Goal: Task Accomplishment & Management: Use online tool/utility

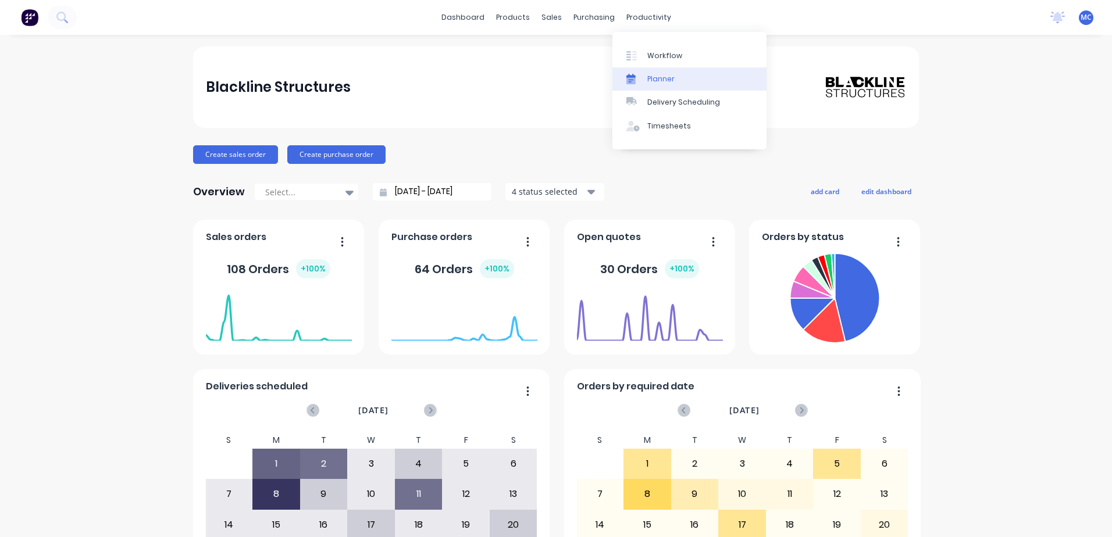
click at [648, 71] on link "Planner" at bounding box center [689, 78] width 154 height 23
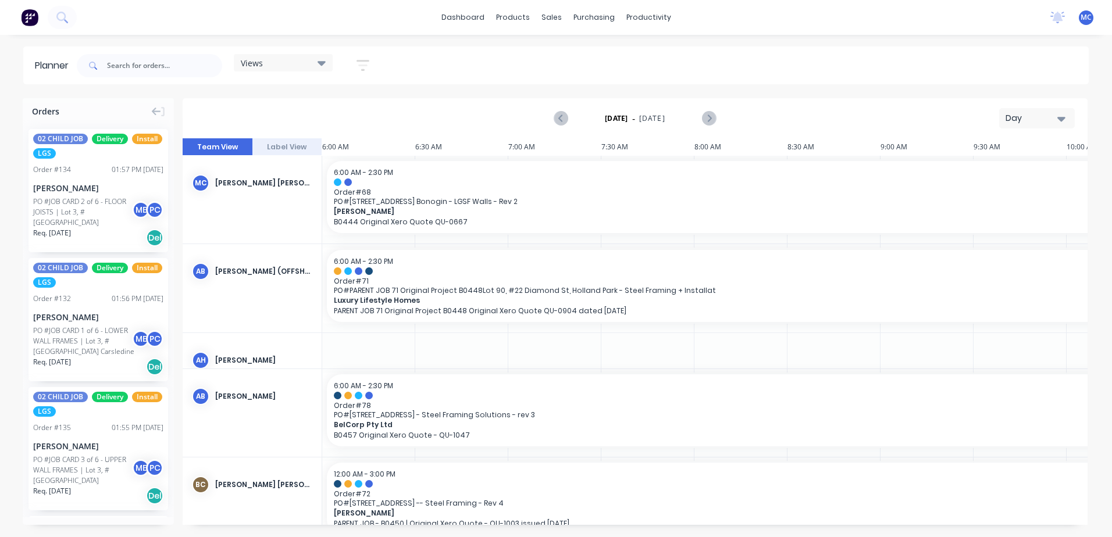
scroll to position [0, 187]
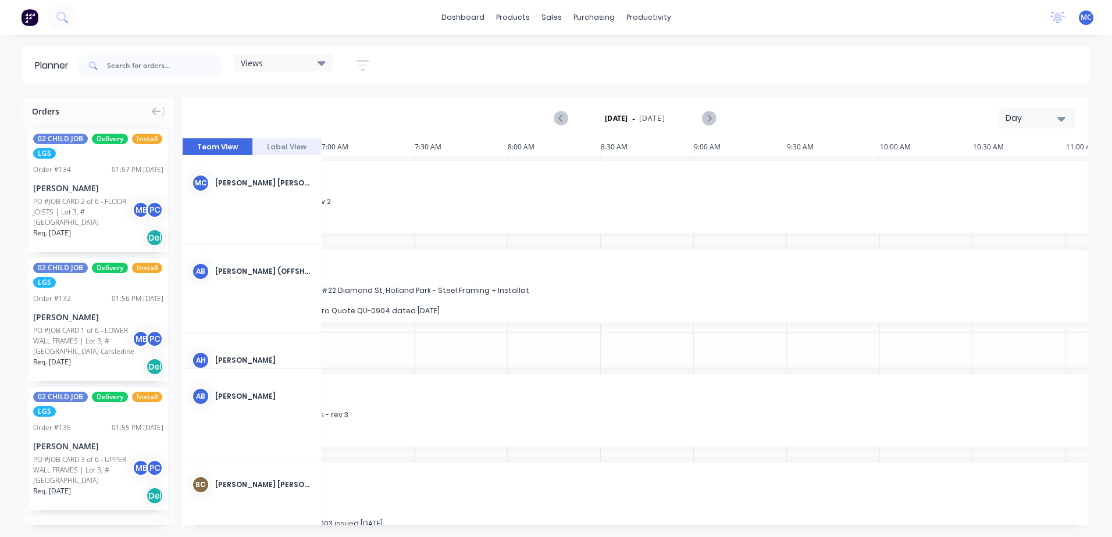
click at [1048, 114] on div "Day" at bounding box center [1031, 118] width 53 height 12
click at [1007, 178] on div "Week" at bounding box center [1015, 172] width 115 height 23
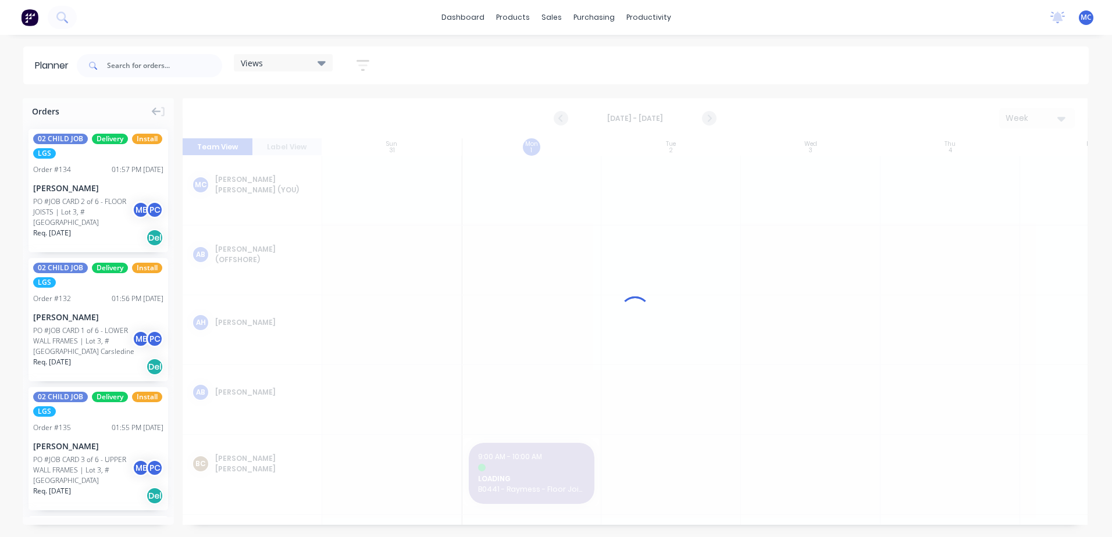
scroll to position [0, 1]
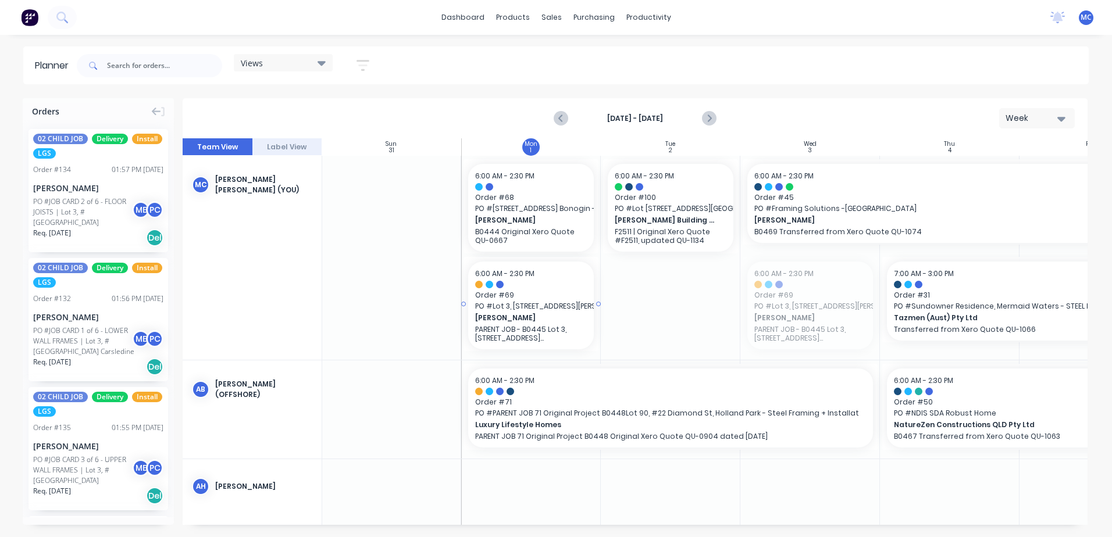
drag, startPoint x: 796, startPoint y: 301, endPoint x: 545, endPoint y: 299, distance: 251.2
click at [266, 69] on div "Views" at bounding box center [283, 62] width 99 height 17
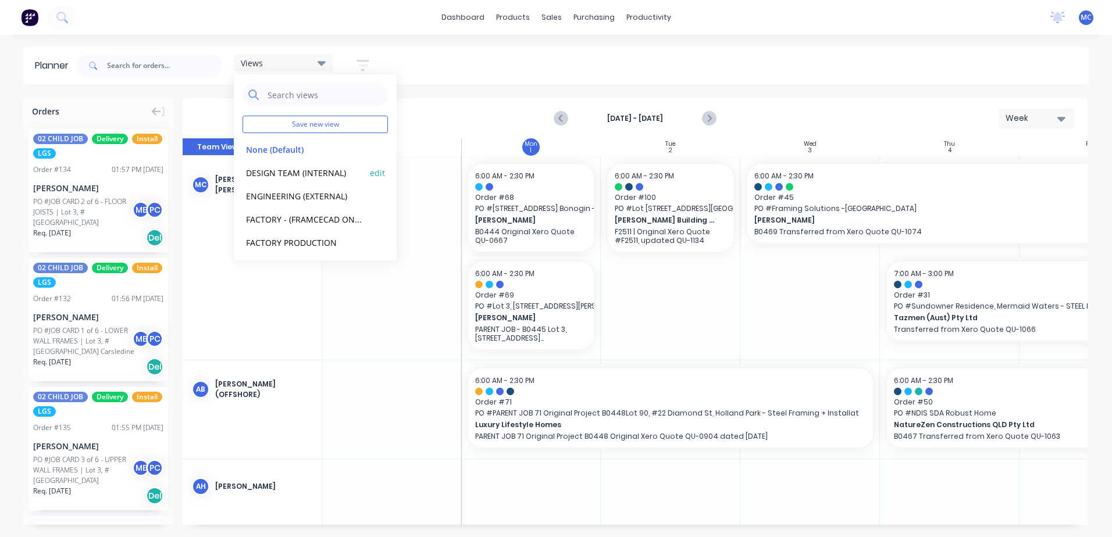
click at [283, 174] on button "DESIGN TEAM (INTERNAL)" at bounding box center [304, 172] width 124 height 13
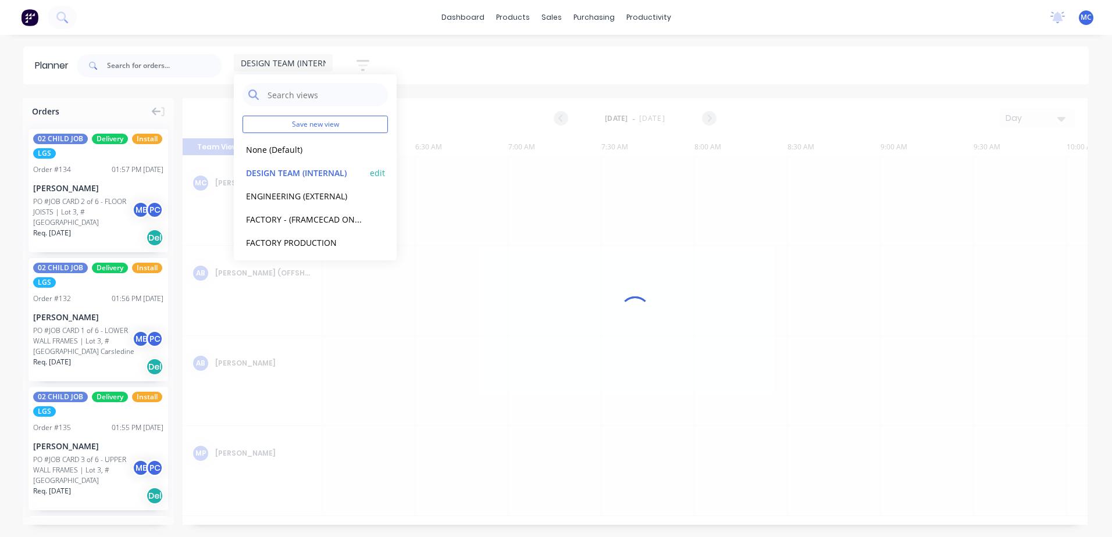
scroll to position [0, 187]
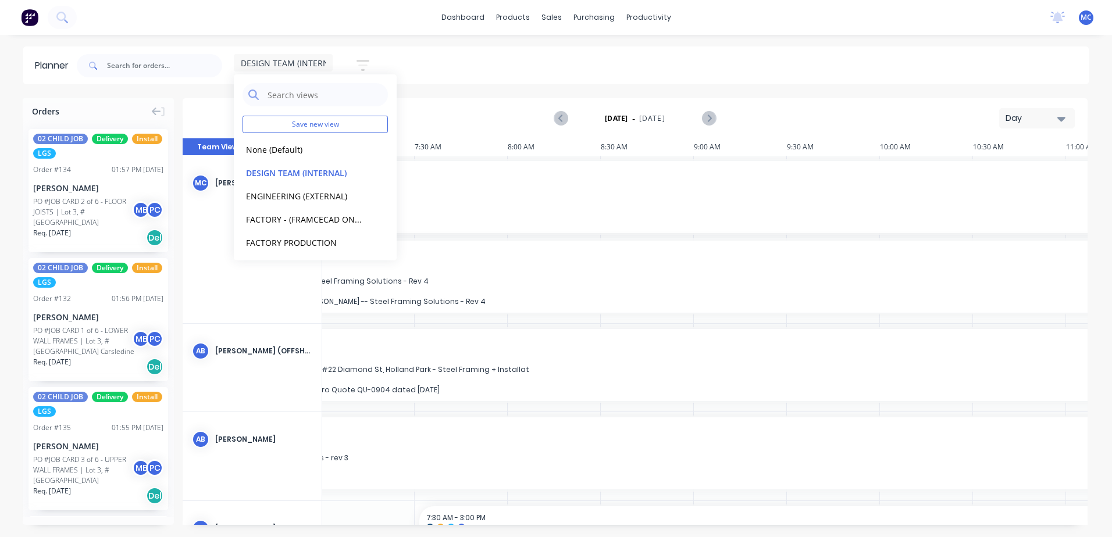
click at [563, 57] on div "DESIGN TEAM (INTERNAL) Save new view None (Default) edit DESIGN TEAM (INTERNAL)…" at bounding box center [581, 65] width 1014 height 35
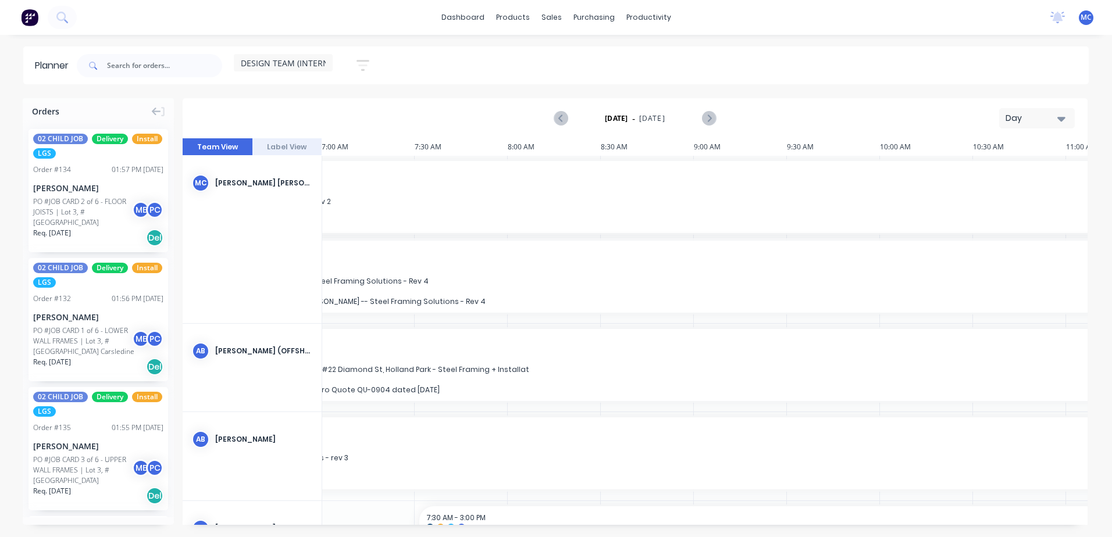
click at [1047, 118] on div "Day" at bounding box center [1031, 118] width 53 height 12
click at [1015, 175] on div "Week" at bounding box center [1015, 172] width 115 height 23
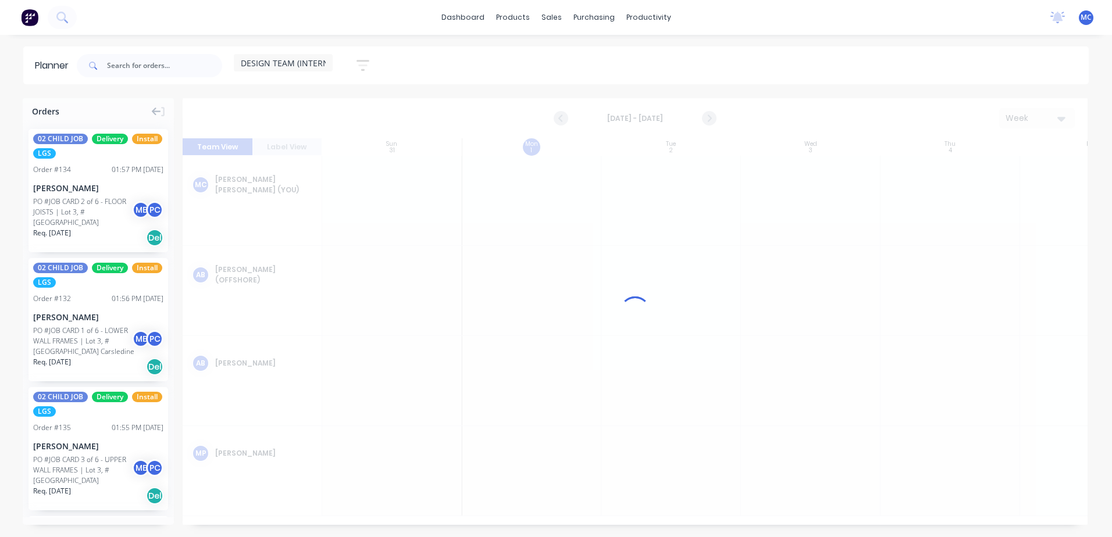
scroll to position [0, 1]
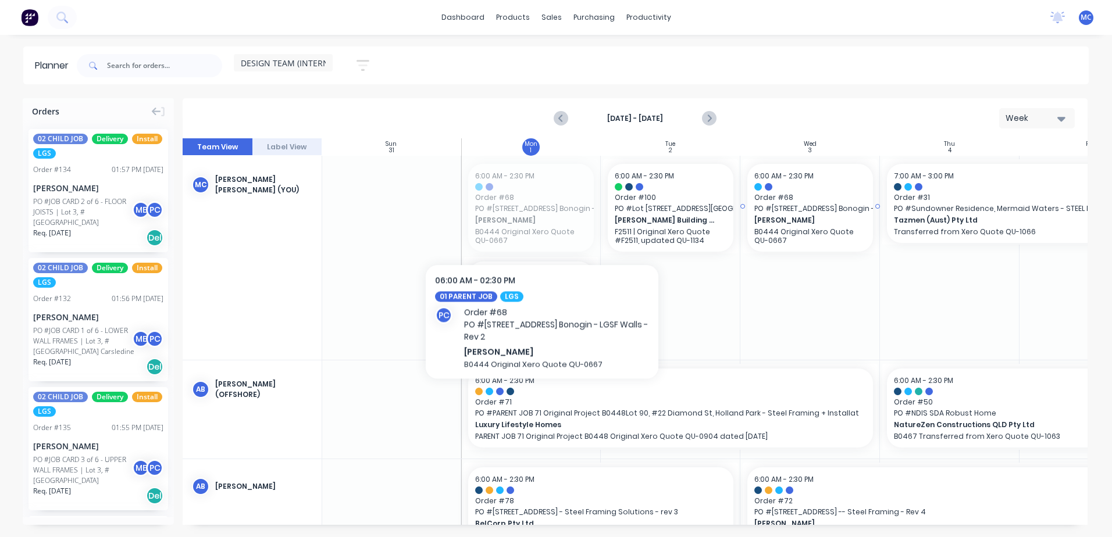
drag, startPoint x: 513, startPoint y: 224, endPoint x: 769, endPoint y: 215, distance: 256.0
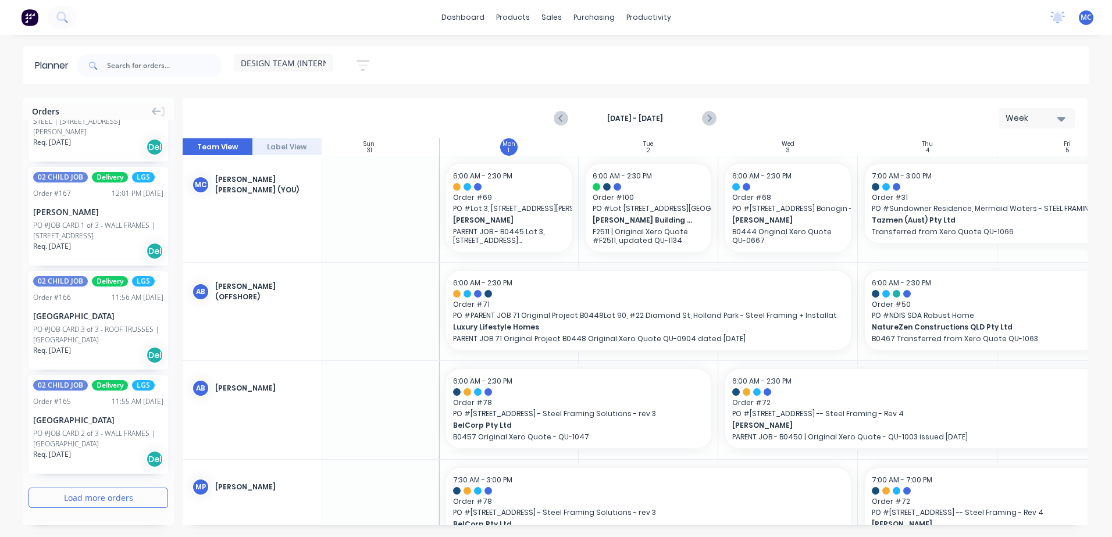
scroll to position [2054, 0]
click at [94, 498] on button "Load more orders" at bounding box center [98, 498] width 140 height 20
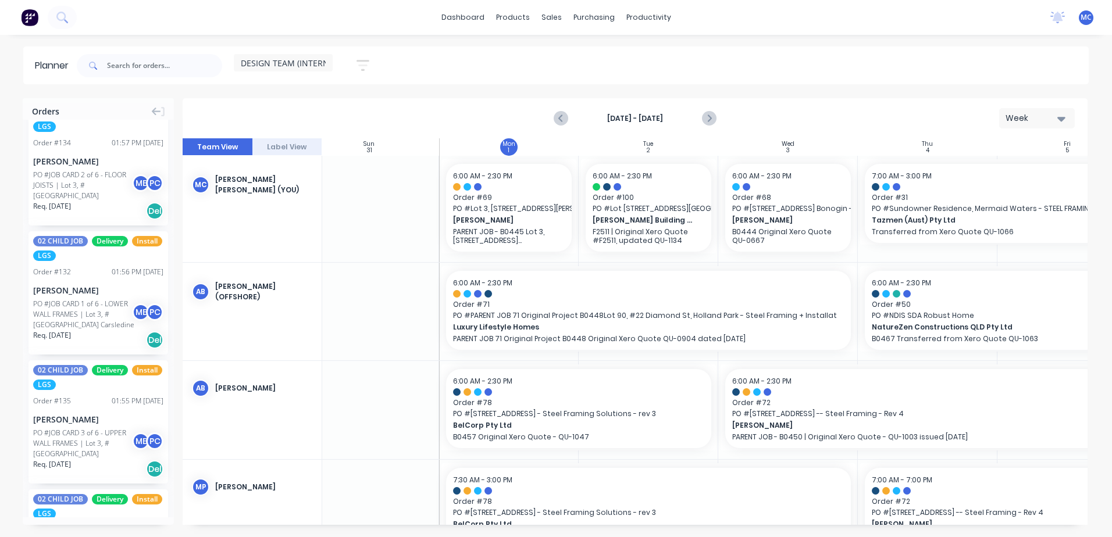
scroll to position [0, 0]
